Goal: Check status: Check status

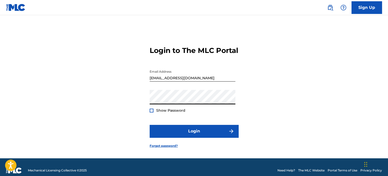
click at [150, 125] on button "Login" at bounding box center [194, 131] width 89 height 13
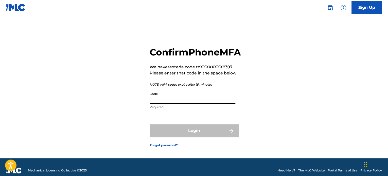
drag, startPoint x: 0, startPoint y: 0, endPoint x: 192, endPoint y: 103, distance: 217.4
click at [192, 103] on input "Code" at bounding box center [193, 97] width 86 height 14
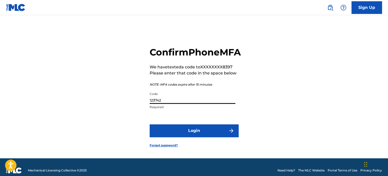
type input "123742"
click at [150, 125] on button "Login" at bounding box center [194, 131] width 89 height 13
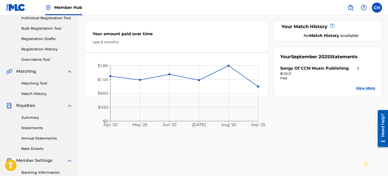
scroll to position [76, 0]
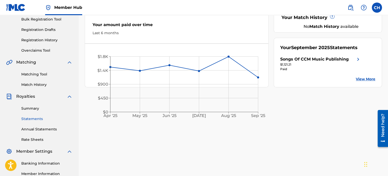
click at [35, 121] on link "Statements" at bounding box center [46, 118] width 51 height 5
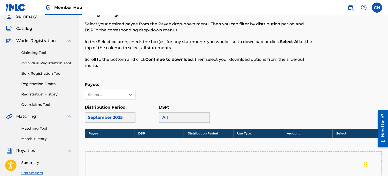
scroll to position [102, 0]
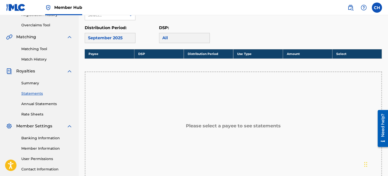
click at [106, 37] on div "September 2025" at bounding box center [110, 38] width 51 height 10
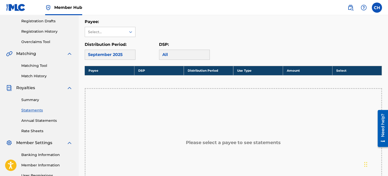
scroll to position [76, 0]
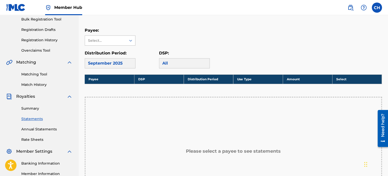
click at [111, 39] on div "Select..." at bounding box center [105, 40] width 35 height 5
click at [111, 54] on div "Songs Of CCM Music Publishing" at bounding box center [110, 55] width 50 height 19
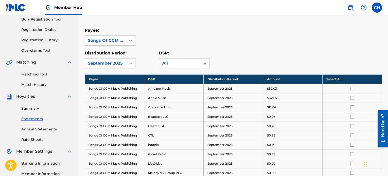
click at [122, 64] on div "September 2025" at bounding box center [105, 63] width 35 height 6
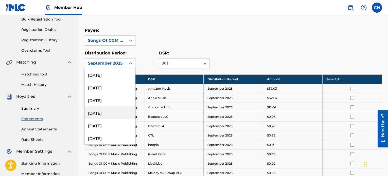
click at [112, 116] on div "[DATE]" at bounding box center [110, 113] width 50 height 13
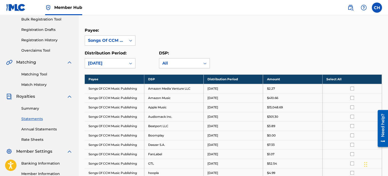
click at [238, 44] on div "Payee: Songs Of CCM Music Publishing" at bounding box center [233, 36] width 297 height 18
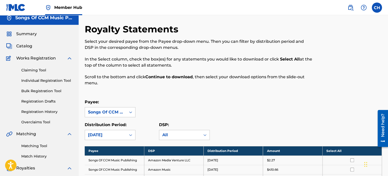
scroll to position [0, 0]
